Goal: Transaction & Acquisition: Obtain resource

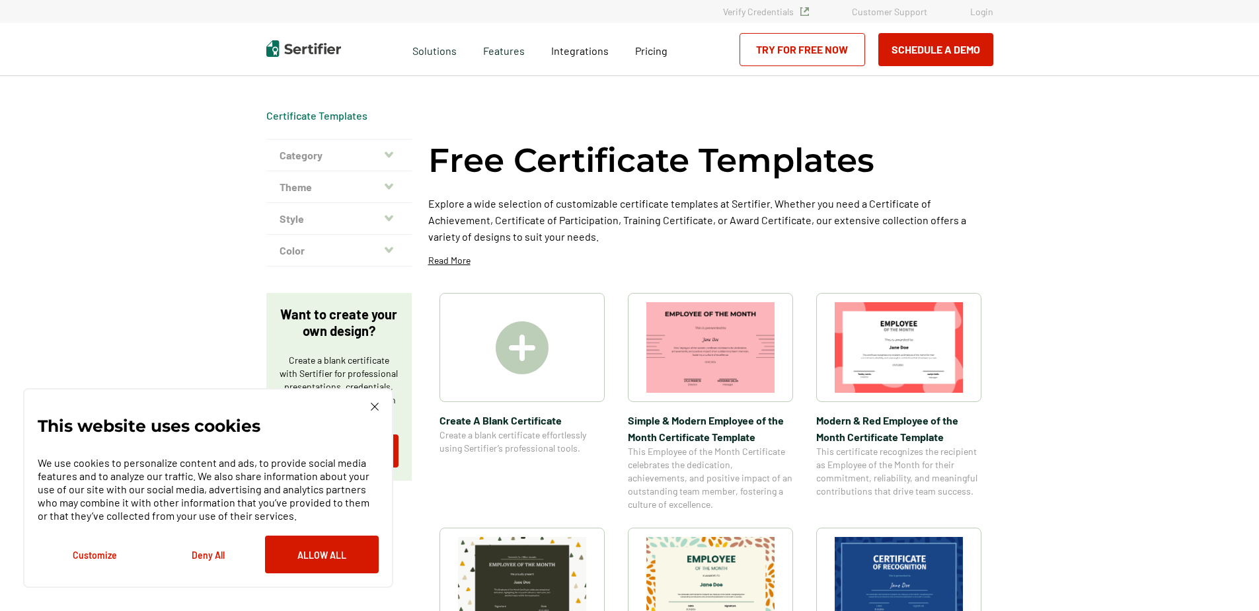
click at [900, 359] on img at bounding box center [899, 347] width 128 height 91
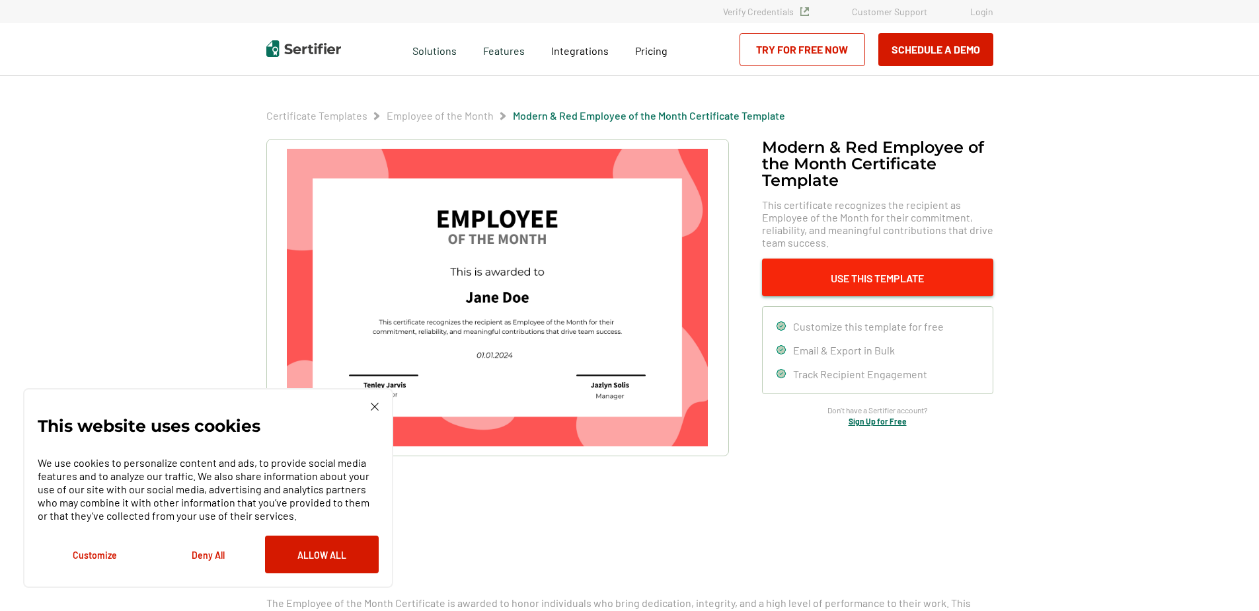
click at [929, 280] on button "Use This Template" at bounding box center [877, 277] width 231 height 38
